Goal: Information Seeking & Learning: Find specific fact

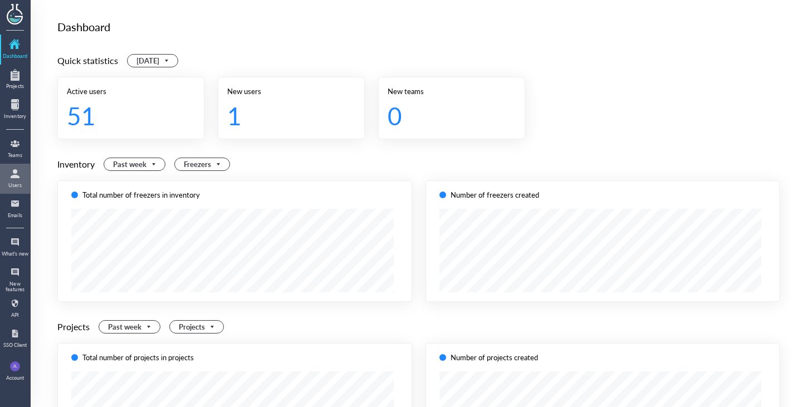
click at [18, 175] on div at bounding box center [15, 174] width 18 height 18
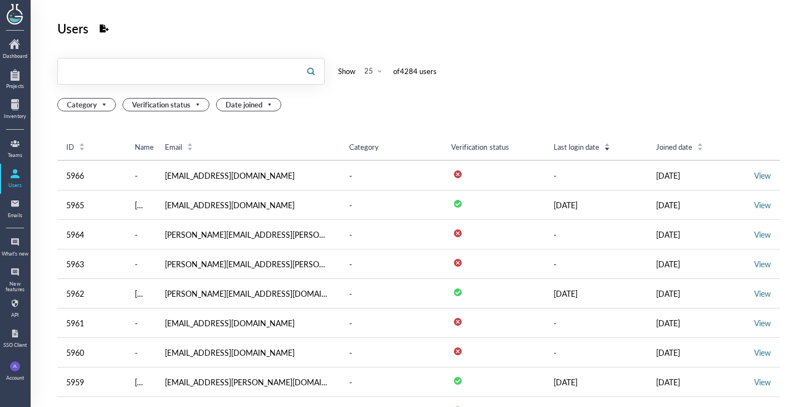
click at [212, 78] on input "text" at bounding box center [177, 71] width 239 height 18
paste input "[PERSON_NAME][DEMOGRAPHIC_DATA] <[PERSON_NAME][EMAIL_ADDRESS][PERSON_NAME][DOMA…"
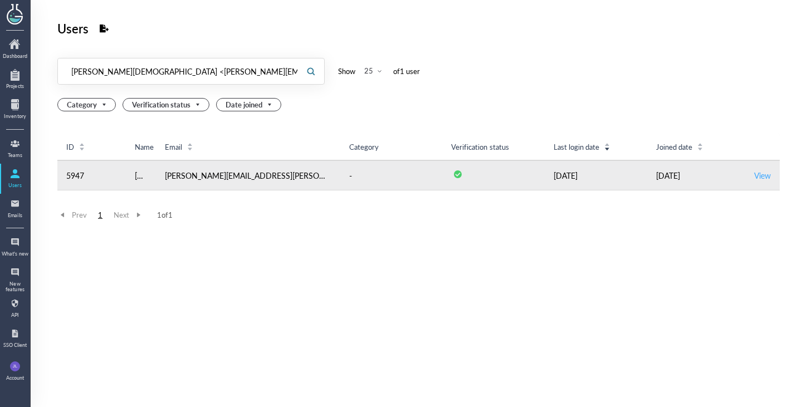
type input "[PERSON_NAME][DEMOGRAPHIC_DATA] <[PERSON_NAME][EMAIL_ADDRESS][PERSON_NAME][DOMA…"
click at [754, 174] on link "View" at bounding box center [762, 175] width 17 height 11
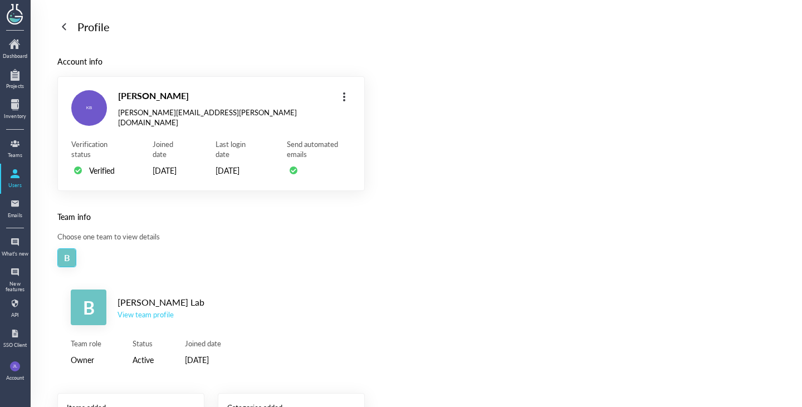
click at [159, 320] on div "View team profile" at bounding box center [160, 314] width 87 height 10
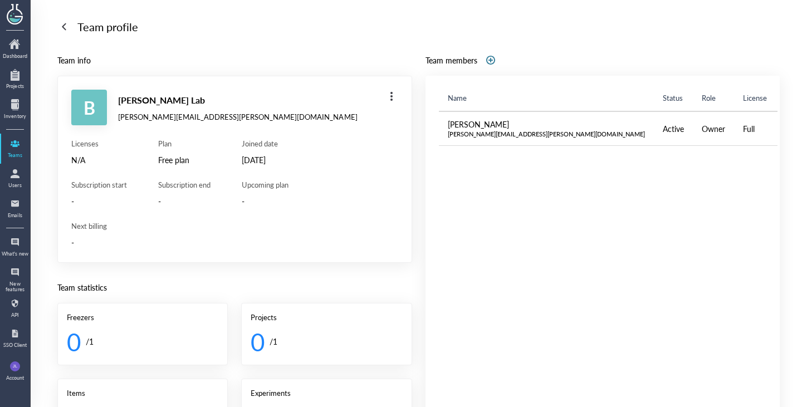
click at [355, 277] on div "Team info B [PERSON_NAME] Lab [PERSON_NAME][EMAIL_ADDRESS][PERSON_NAME][DOMAIN_…" at bounding box center [234, 322] width 355 height 539
drag, startPoint x: 355, startPoint y: 277, endPoint x: 328, endPoint y: 126, distance: 153.2
click at [328, 126] on div "Team info B [PERSON_NAME] Lab [PERSON_NAME][EMAIL_ADDRESS][PERSON_NAME][DOMAIN_…" at bounding box center [234, 322] width 355 height 539
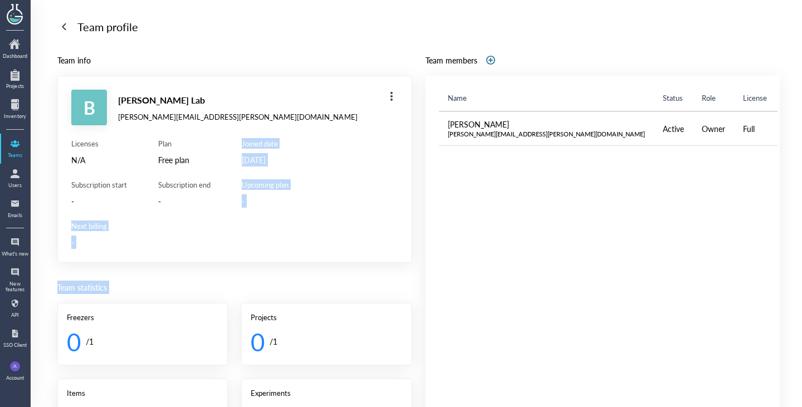
click at [328, 126] on div "B [PERSON_NAME] Lab [PERSON_NAME][EMAIL_ADDRESS][PERSON_NAME][DOMAIN_NAME] Lice…" at bounding box center [234, 169] width 355 height 187
